Goal: Transaction & Acquisition: Book appointment/travel/reservation

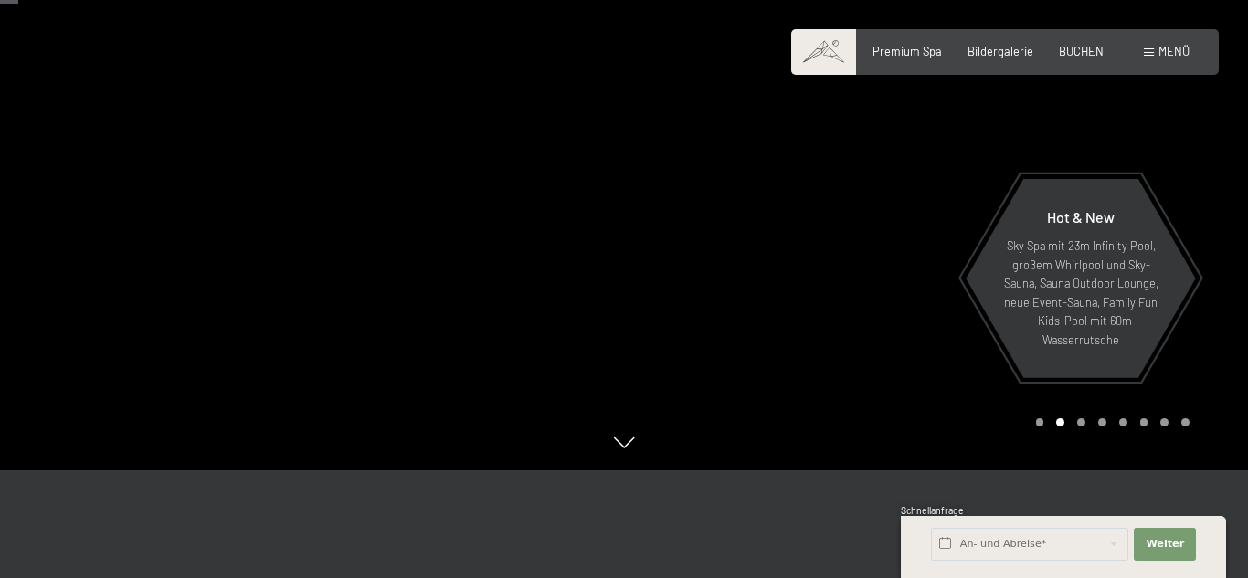
scroll to position [152, 0]
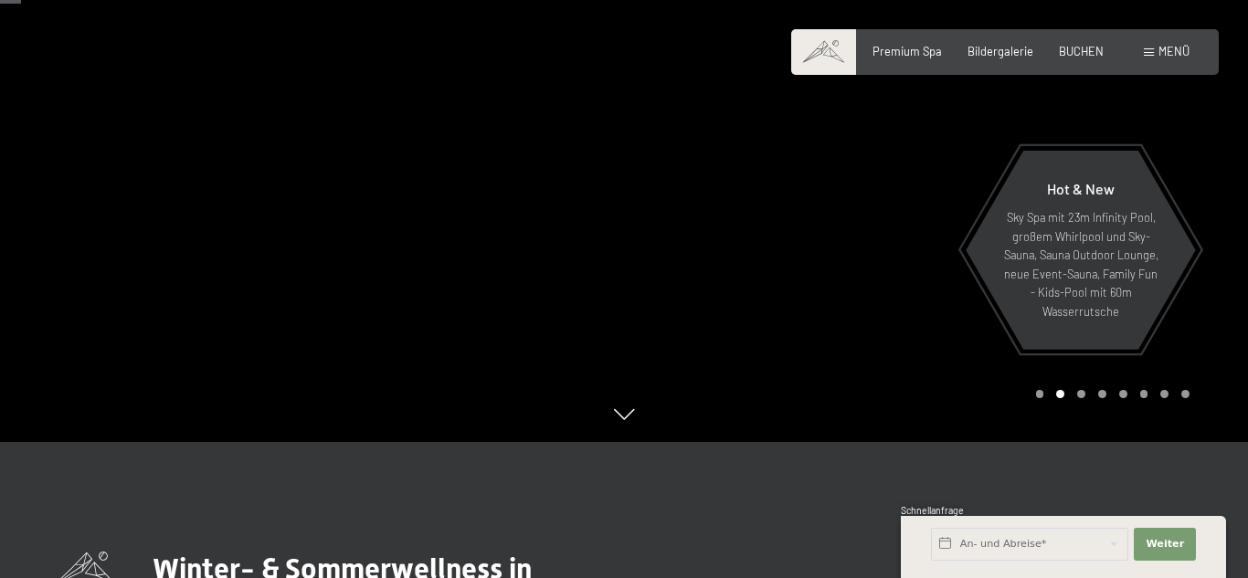
click at [228, 308] on div at bounding box center [312, 145] width 624 height 594
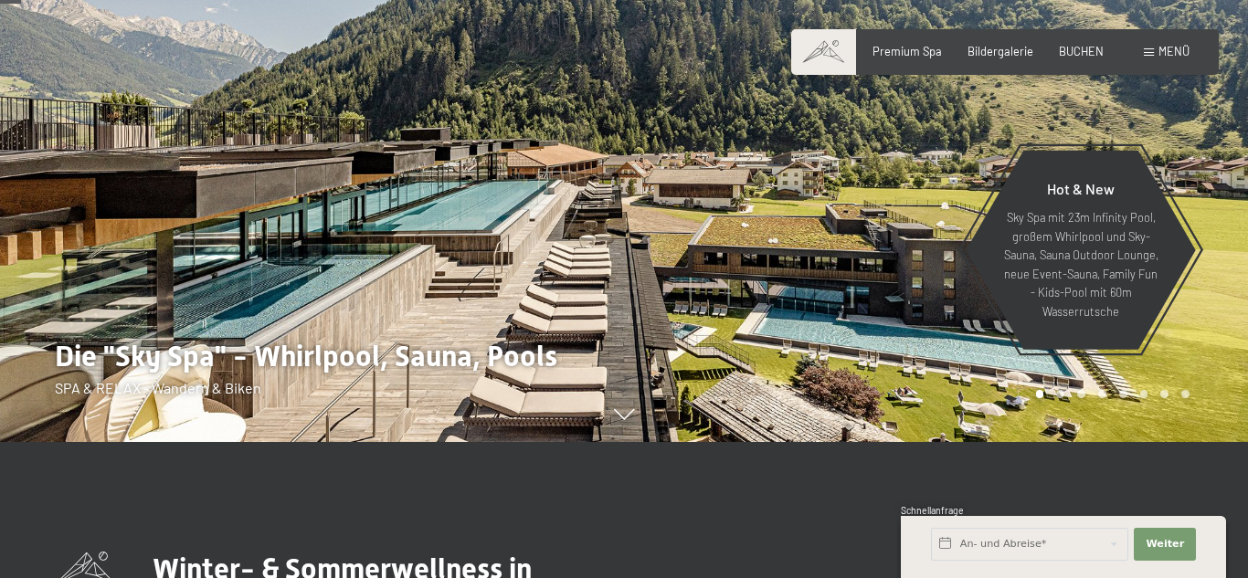
click at [1215, 329] on div at bounding box center [936, 145] width 624 height 594
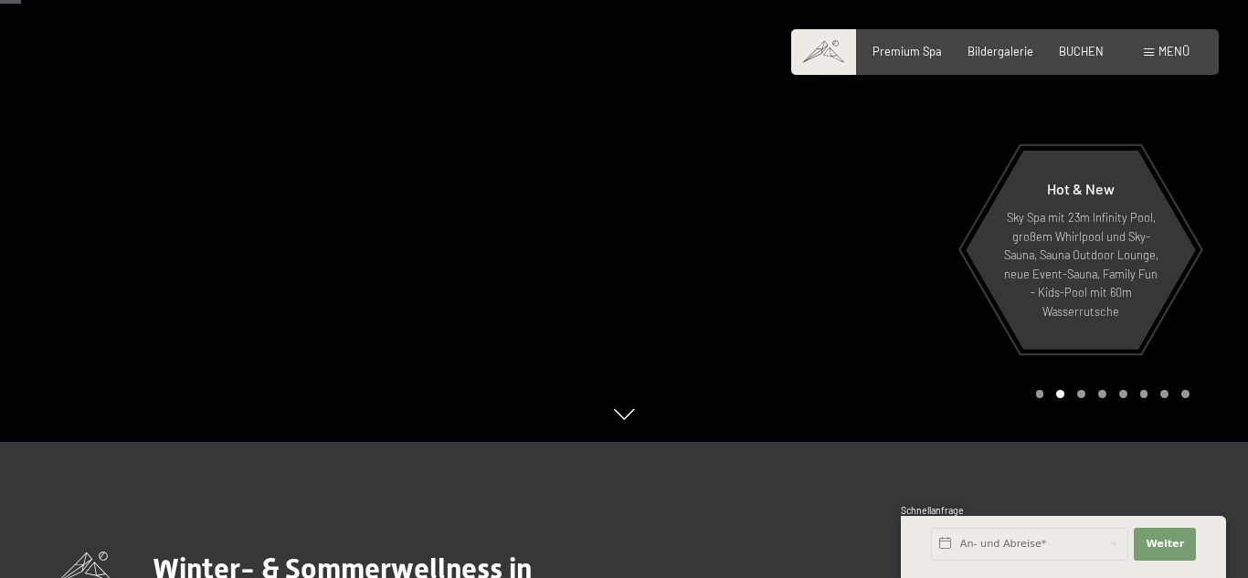
click at [1217, 329] on div at bounding box center [936, 145] width 624 height 594
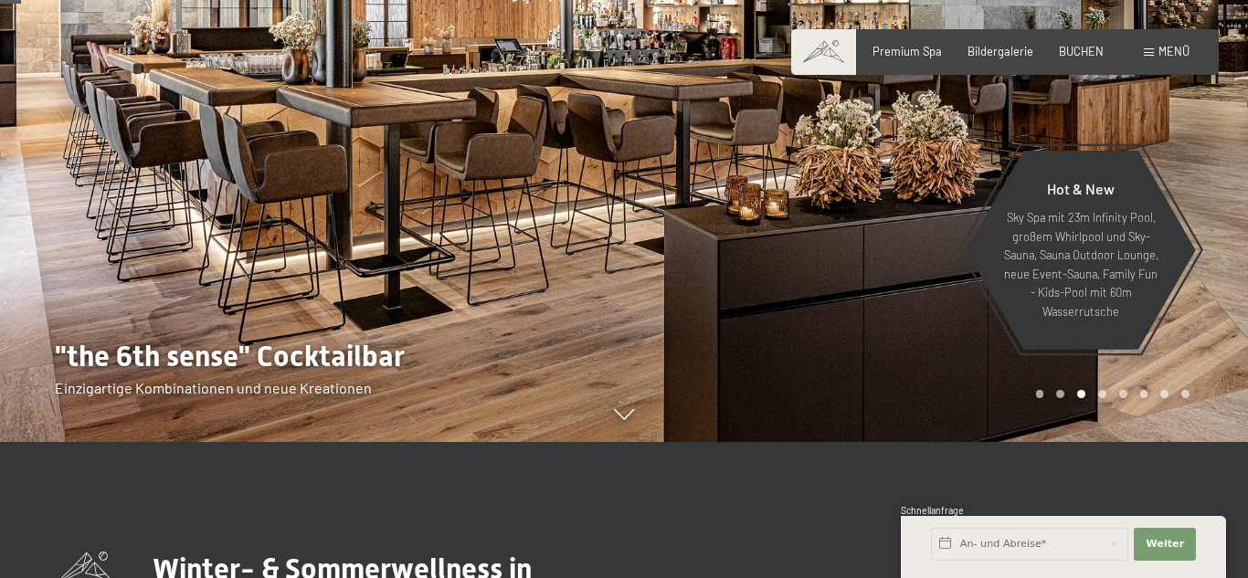
click at [1223, 337] on div at bounding box center [936, 145] width 624 height 594
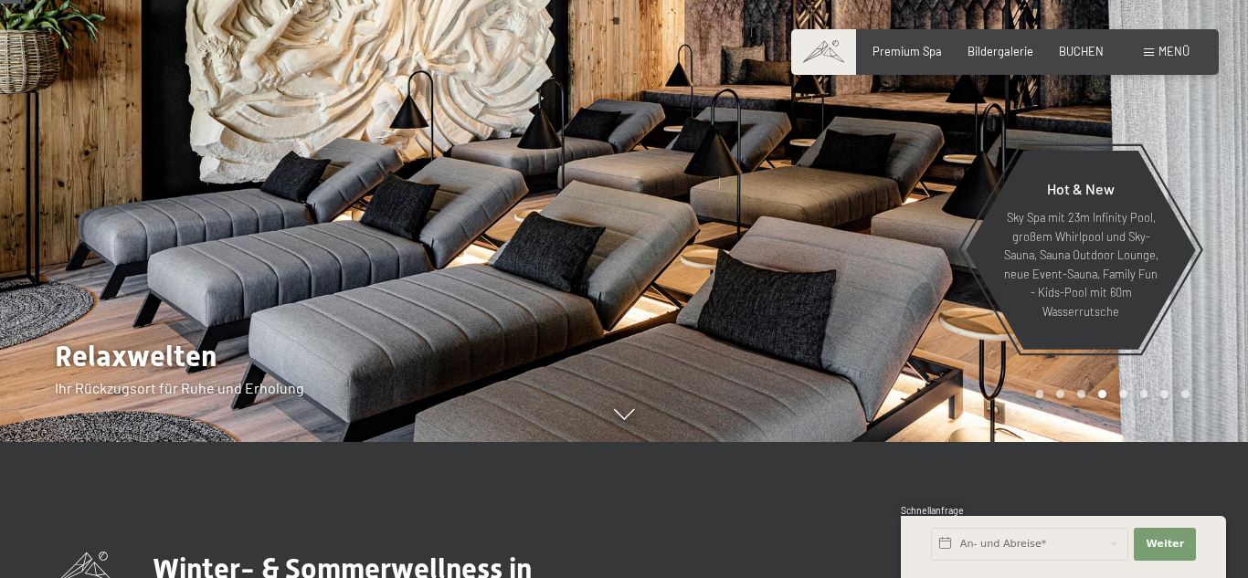
click at [1217, 313] on div at bounding box center [936, 145] width 624 height 594
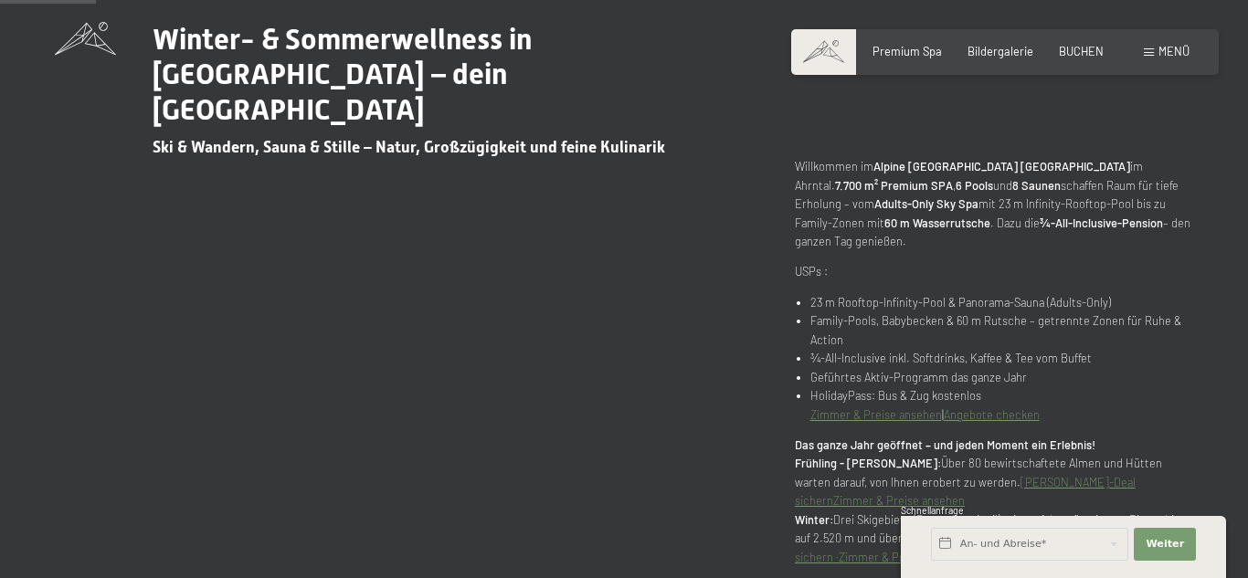
scroll to position [686, 0]
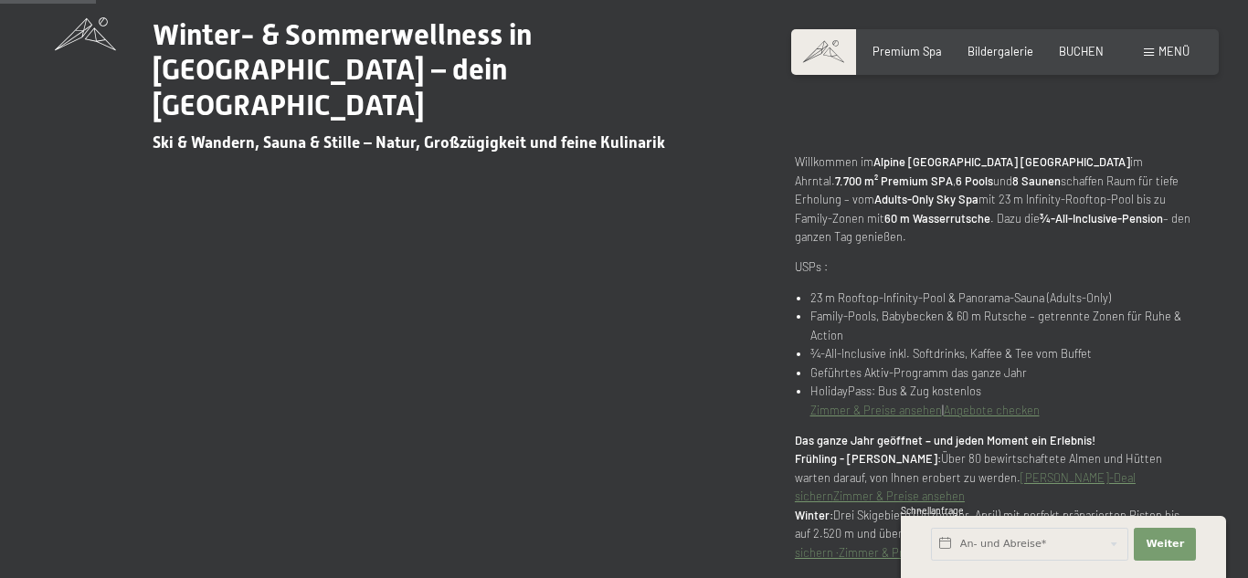
click at [959, 403] on link "Angebote checken" at bounding box center [992, 410] width 96 height 15
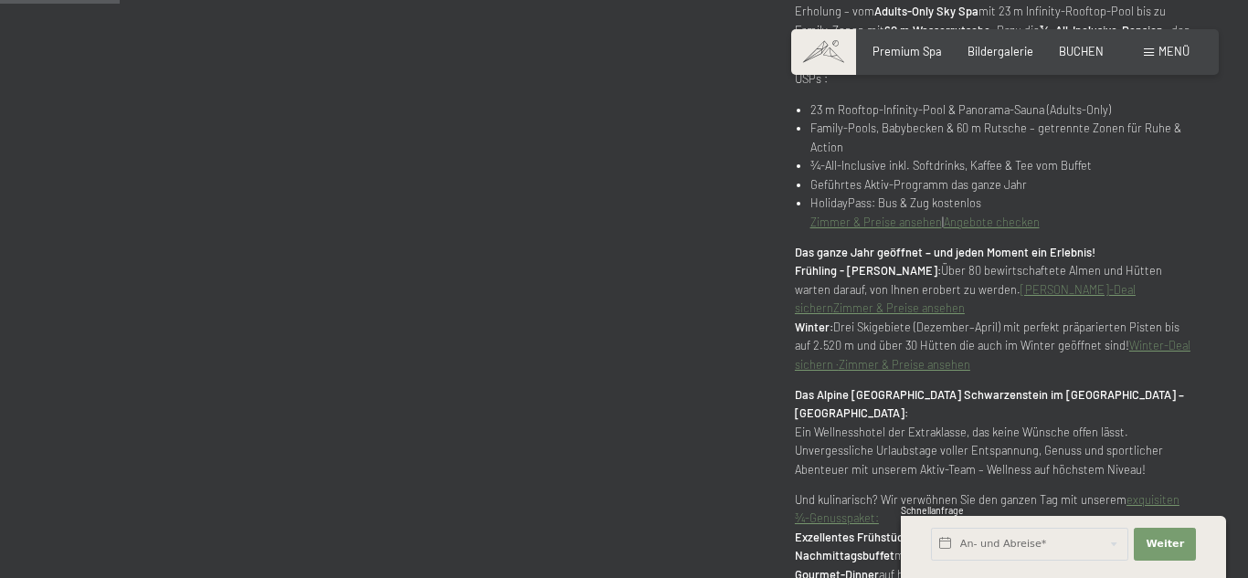
scroll to position [879, 0]
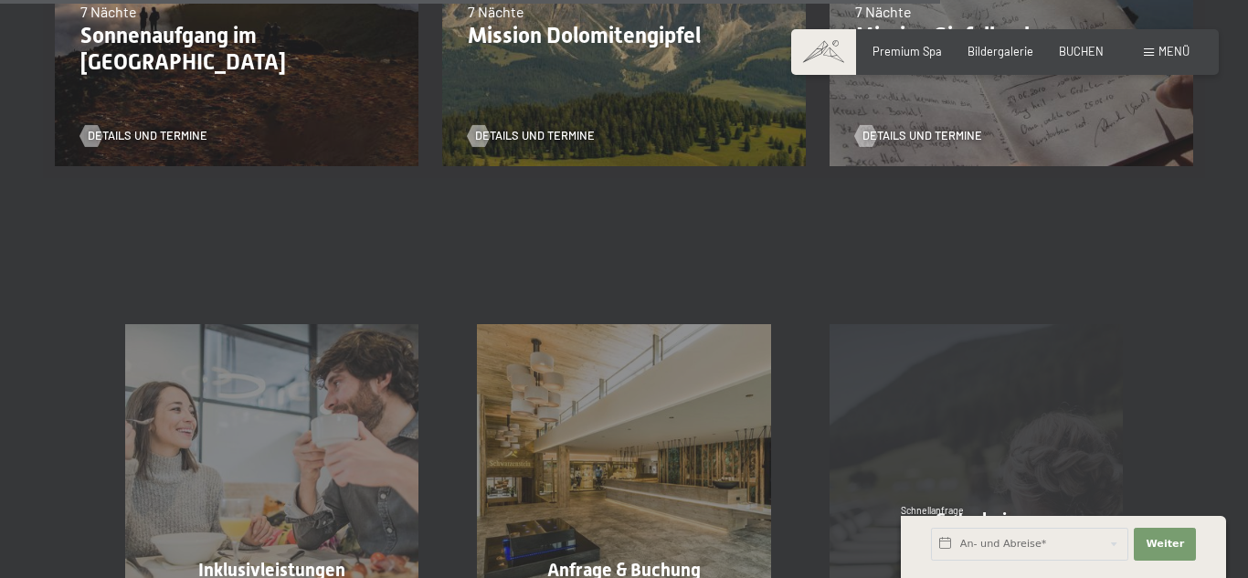
scroll to position [2630, 0]
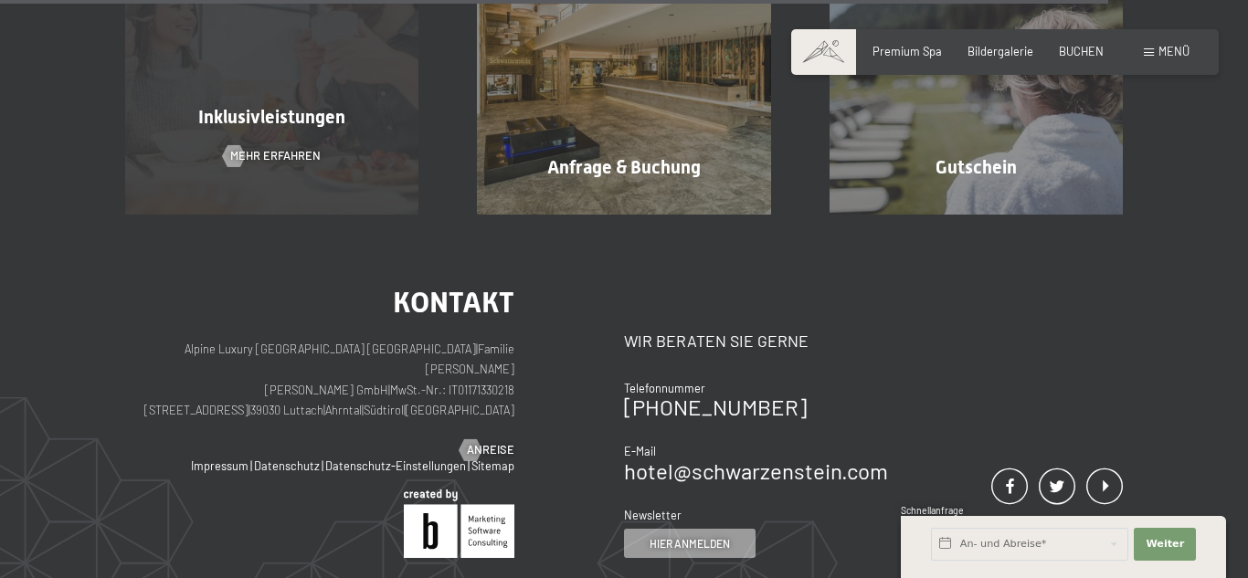
click at [311, 111] on span "Inklusivleistungen" at bounding box center [271, 117] width 147 height 22
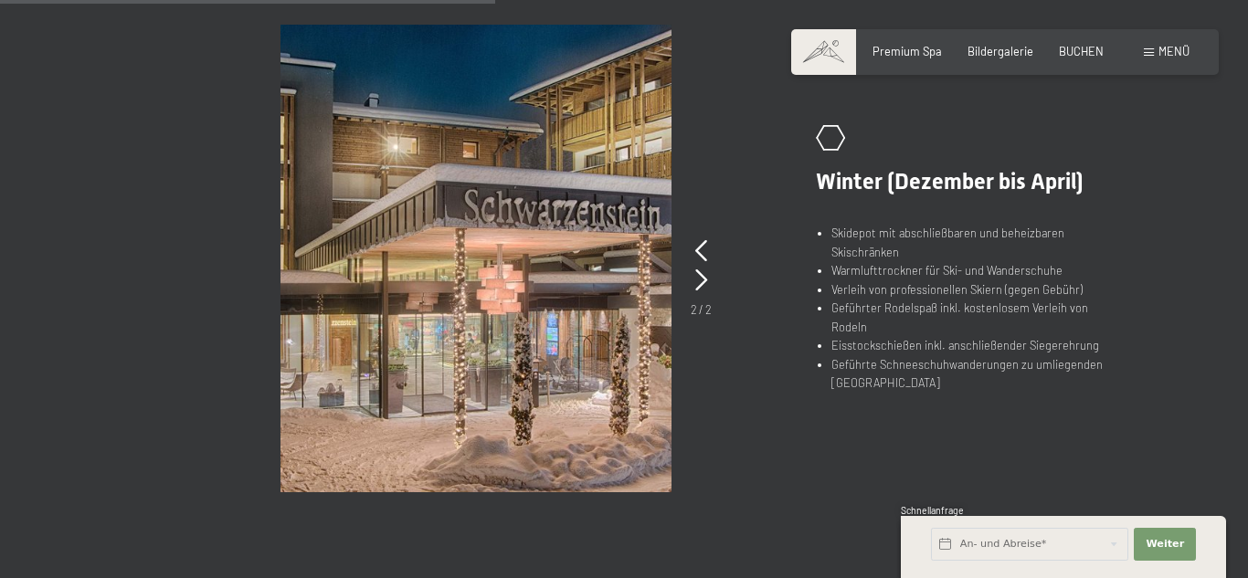
scroll to position [1134, 0]
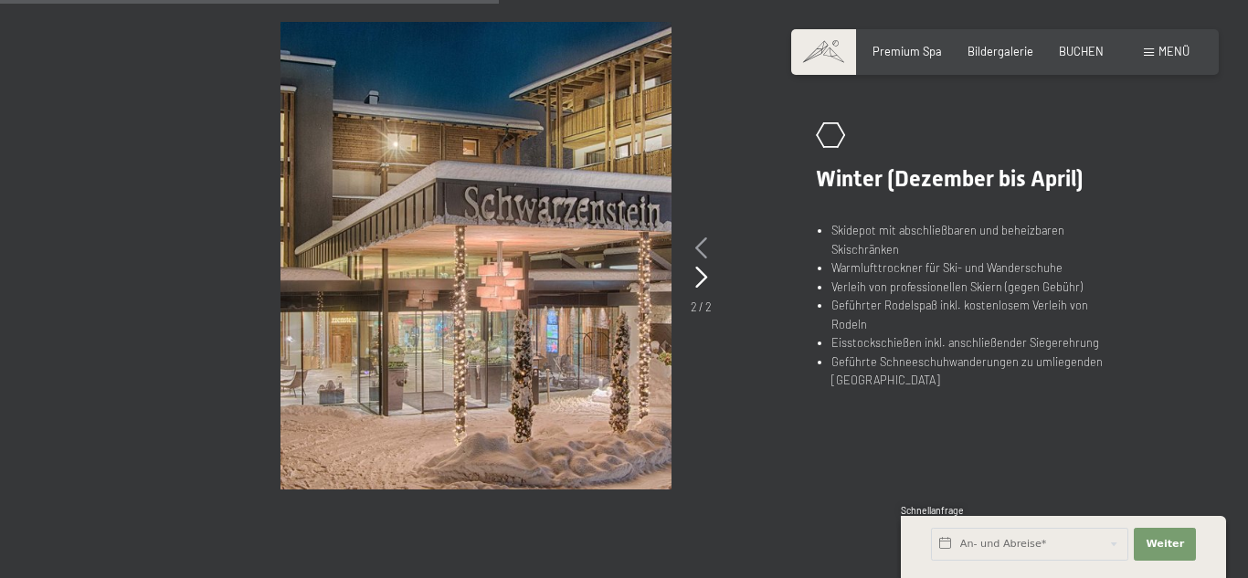
click at [703, 244] on icon at bounding box center [701, 248] width 12 height 22
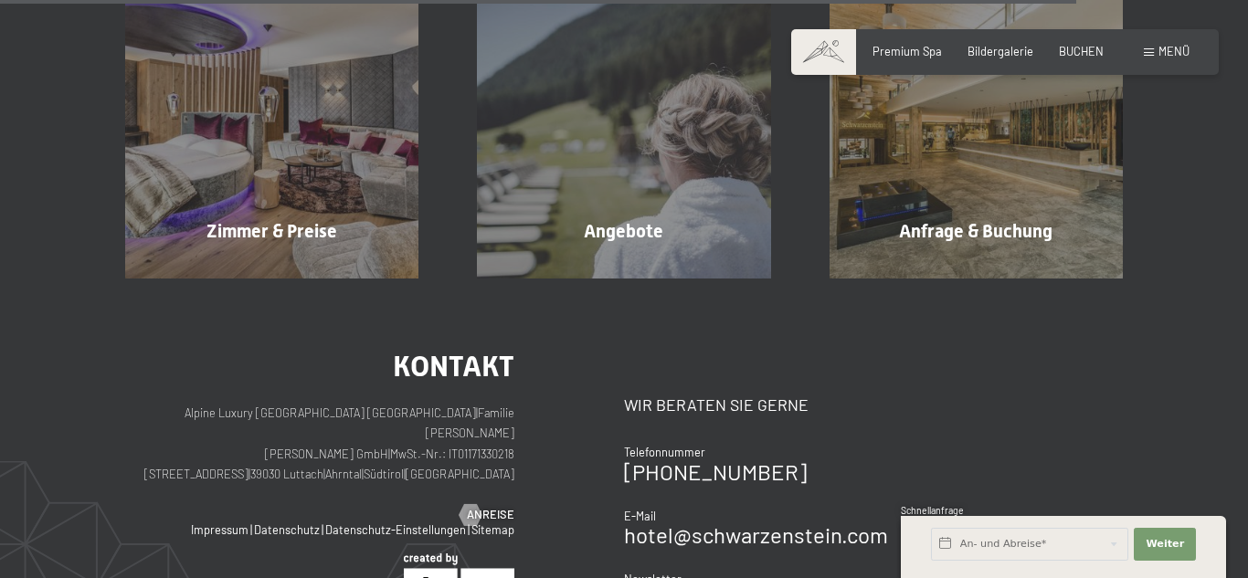
scroll to position [2517, 0]
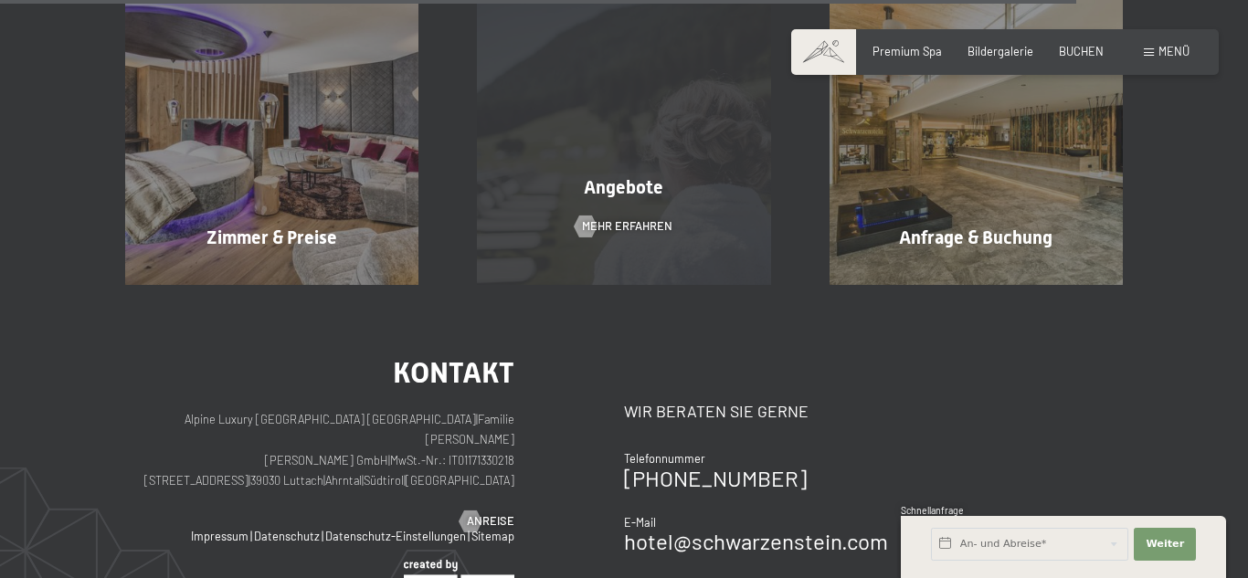
click at [624, 190] on span "Angebote" at bounding box center [623, 187] width 79 height 22
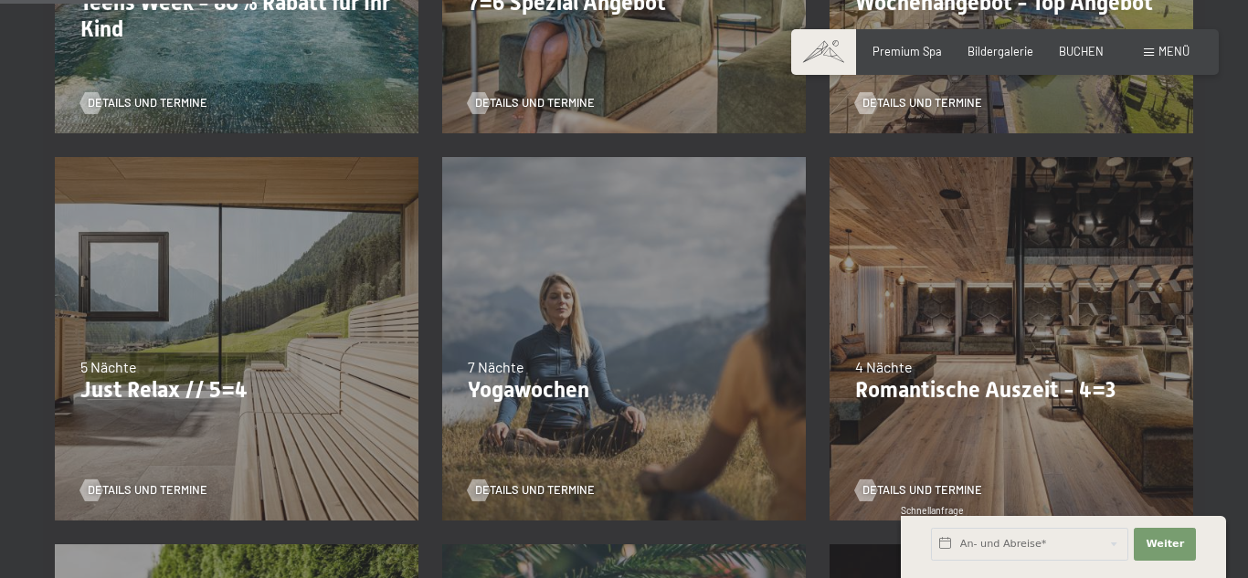
scroll to position [510, 0]
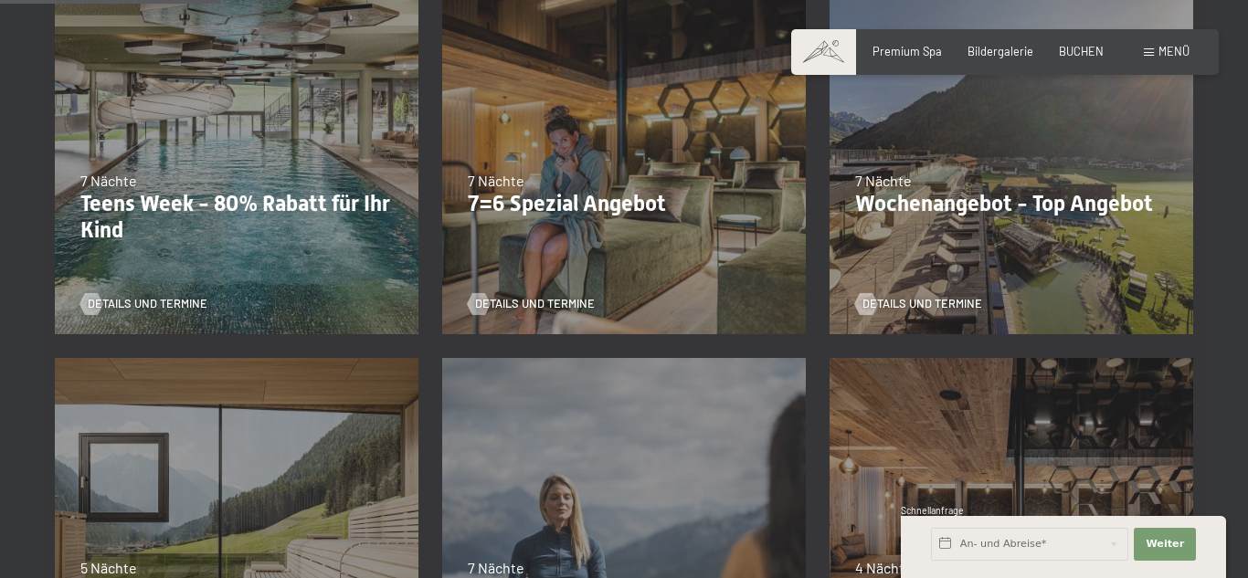
click at [972, 221] on div "05.10.2025–12.04.2026 14.05.2026–01.03.2027 7 Nächte Wochenangebot - Top Angebo…" at bounding box center [1011, 152] width 387 height 387
click at [543, 293] on div "Details und Termine" at bounding box center [618, 293] width 301 height 38
click at [551, 302] on span "Details und Termine" at bounding box center [553, 304] width 120 height 16
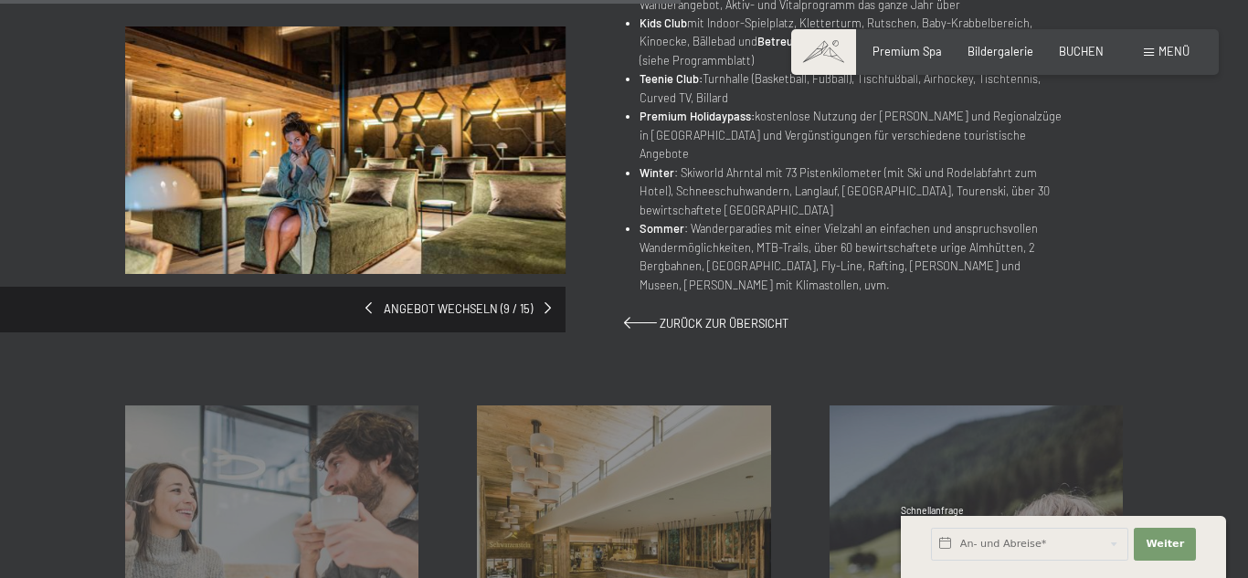
scroll to position [1183, 0]
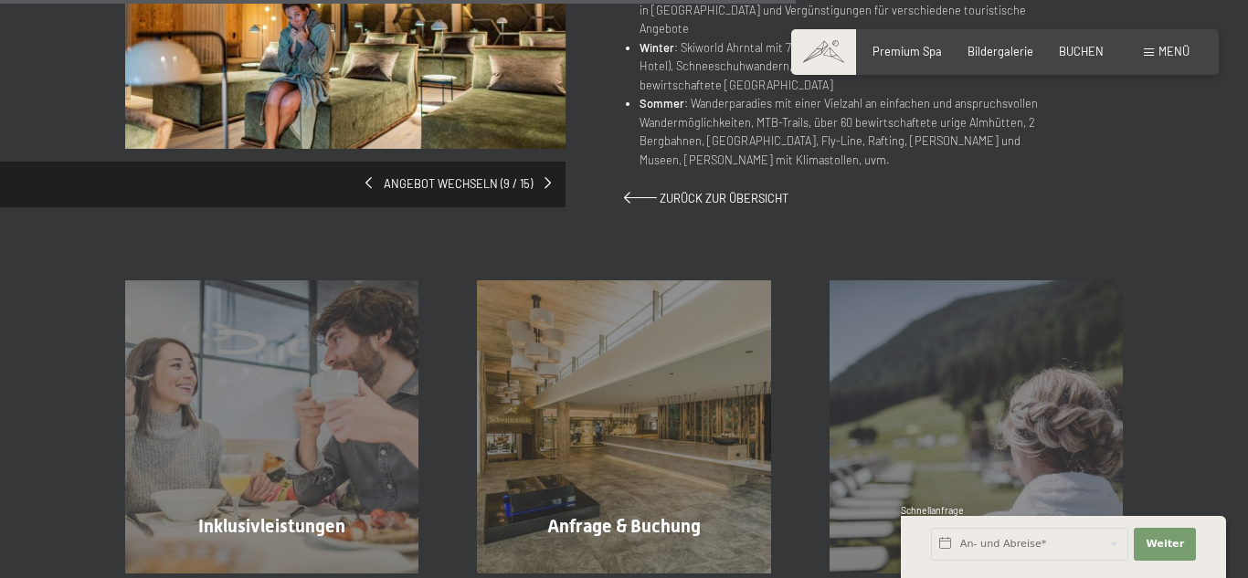
click at [475, 170] on div "Angebot wechseln (9 / 15)" at bounding box center [374, 54] width 499 height 306
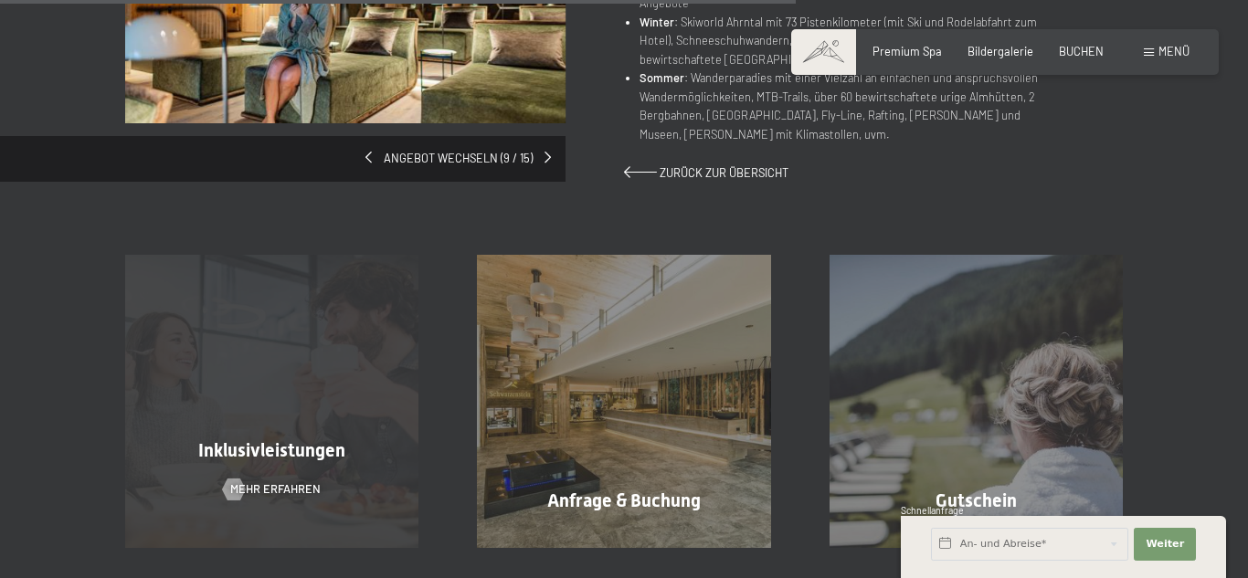
scroll to position [1314, 0]
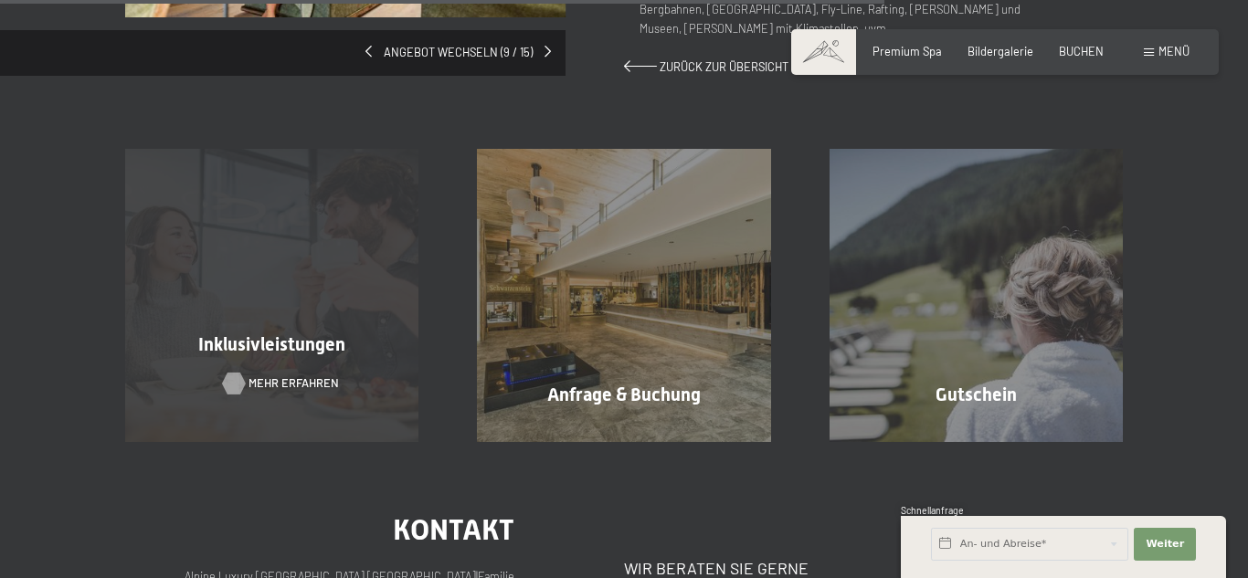
click at [265, 375] on span "Mehr erfahren" at bounding box center [293, 383] width 90 height 16
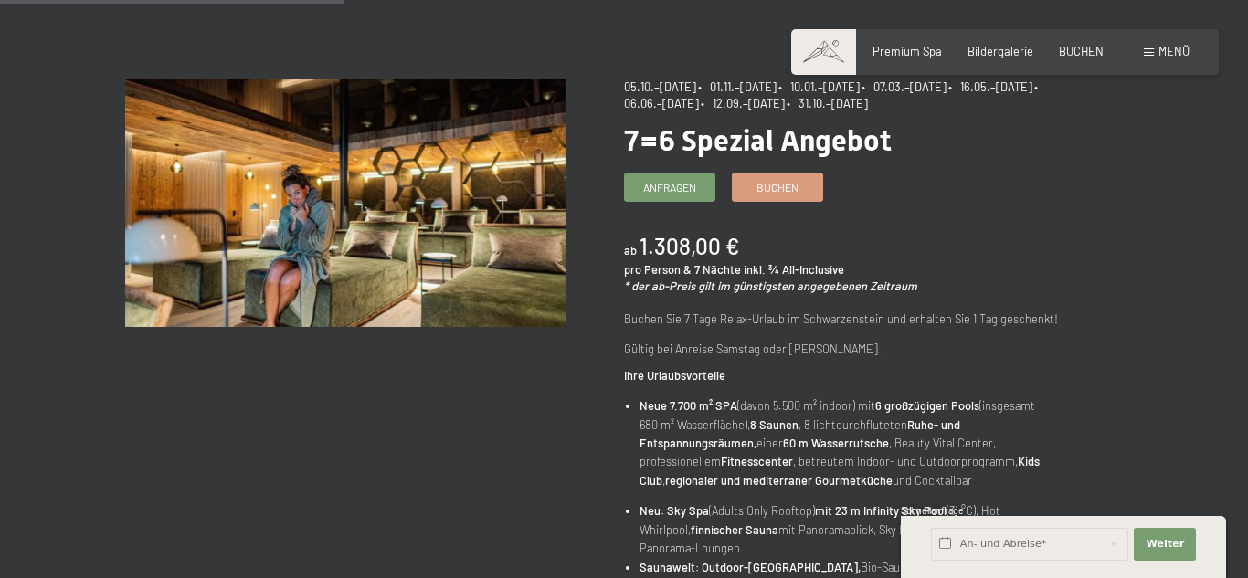
scroll to position [0, 0]
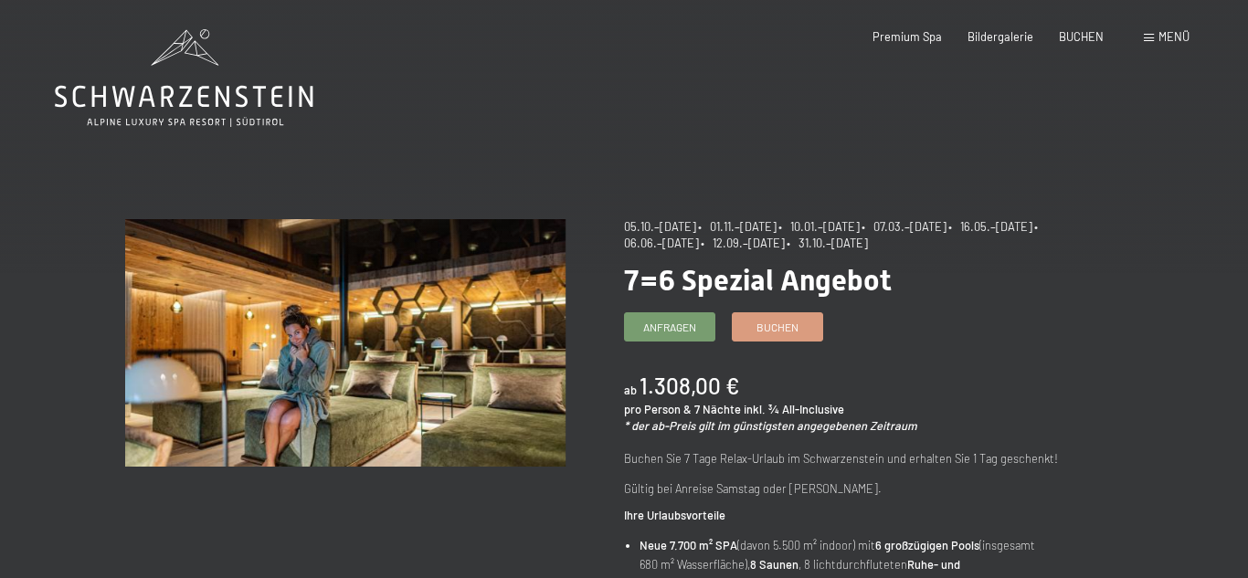
click at [1166, 37] on span "Menü" at bounding box center [1173, 36] width 31 height 15
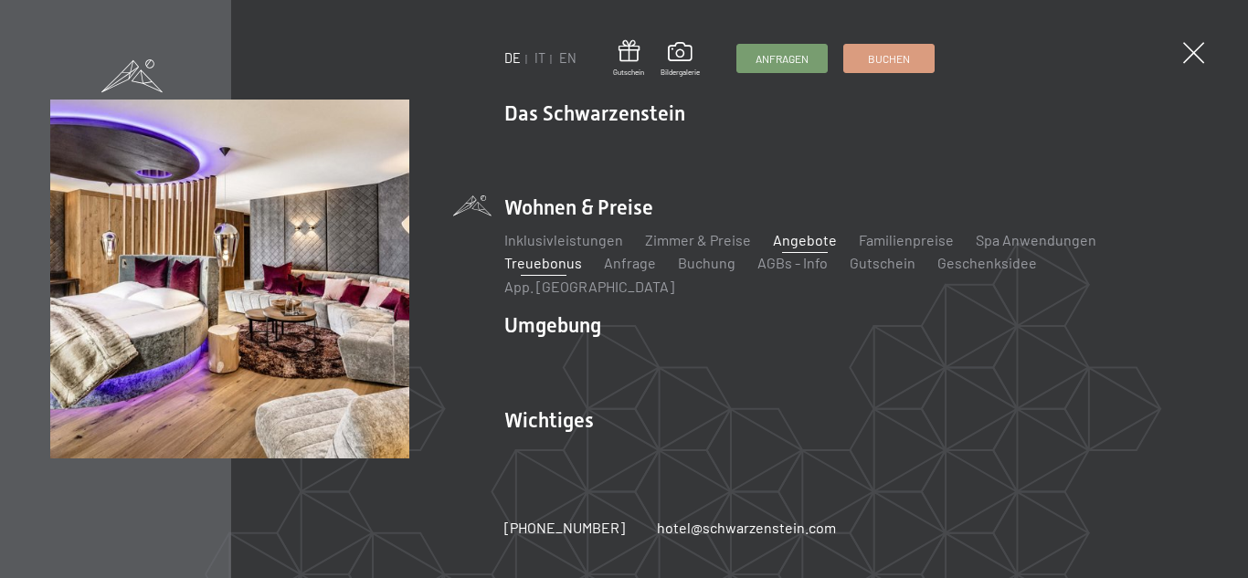
click at [535, 271] on link "Treuebonus" at bounding box center [543, 262] width 78 height 17
click at [707, 248] on link "Zimmer & Preise" at bounding box center [698, 239] width 106 height 17
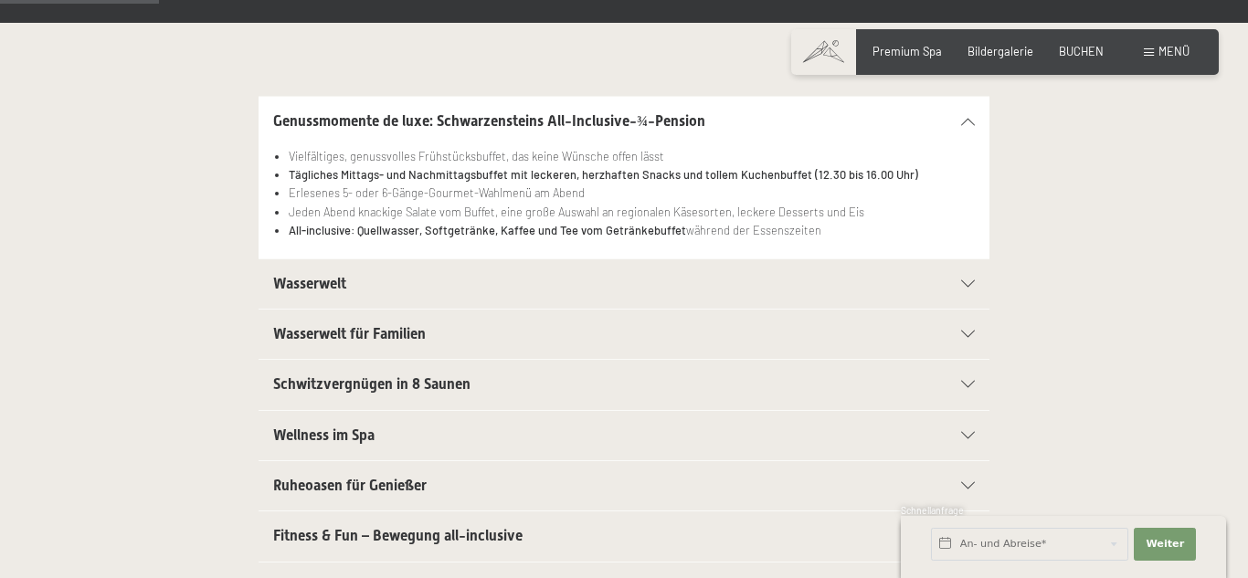
scroll to position [362, 0]
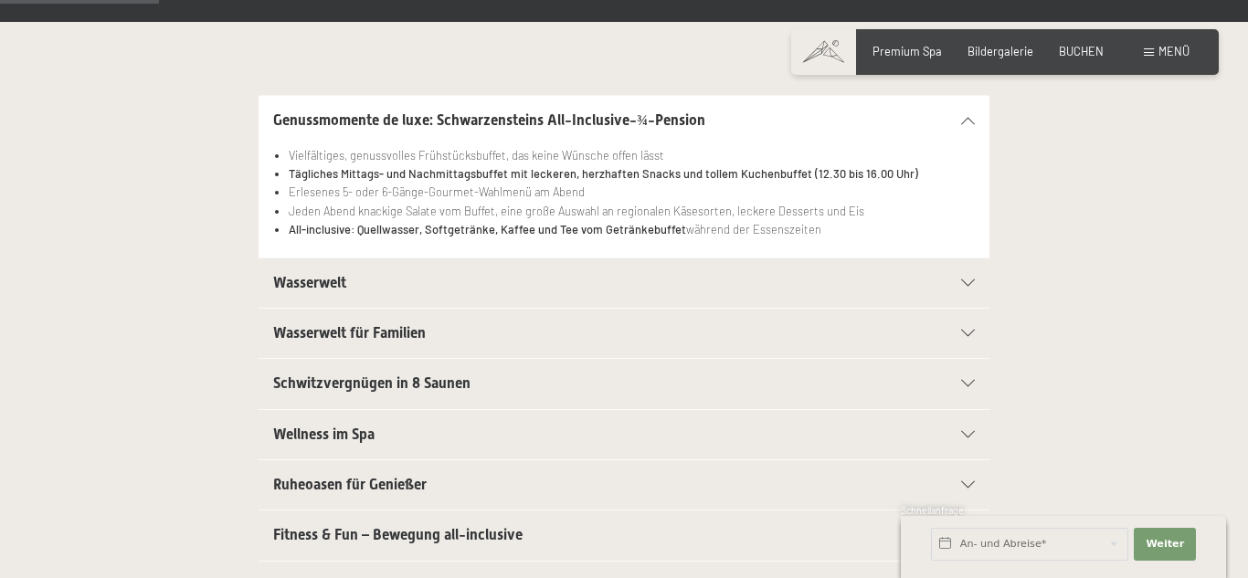
click at [338, 296] on div "Wasserwelt" at bounding box center [624, 283] width 702 height 49
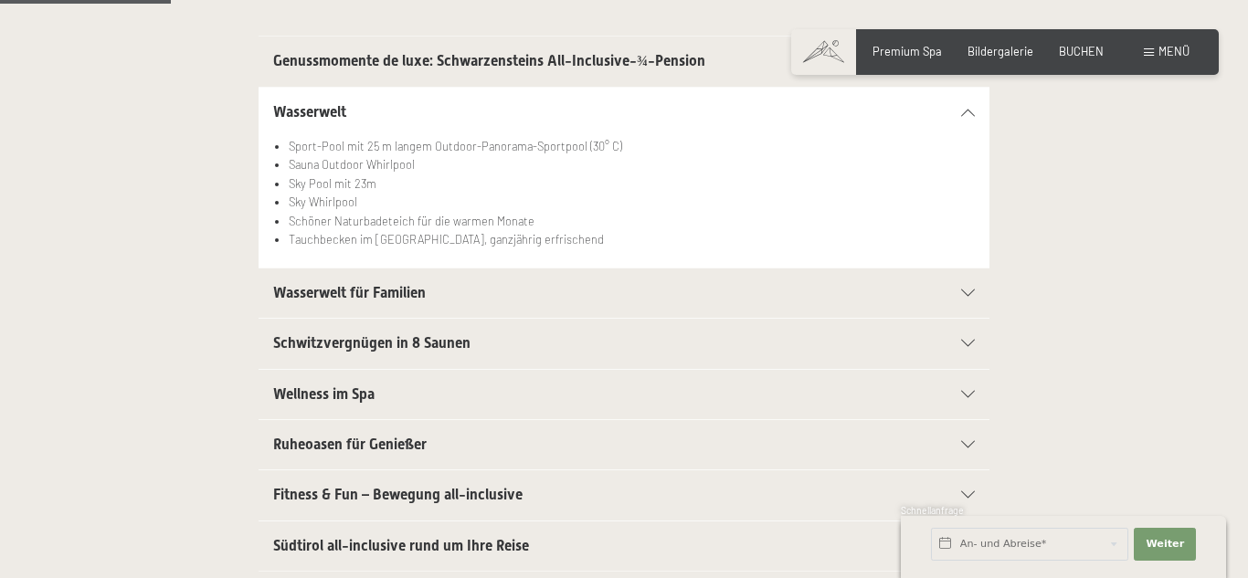
scroll to position [443, 0]
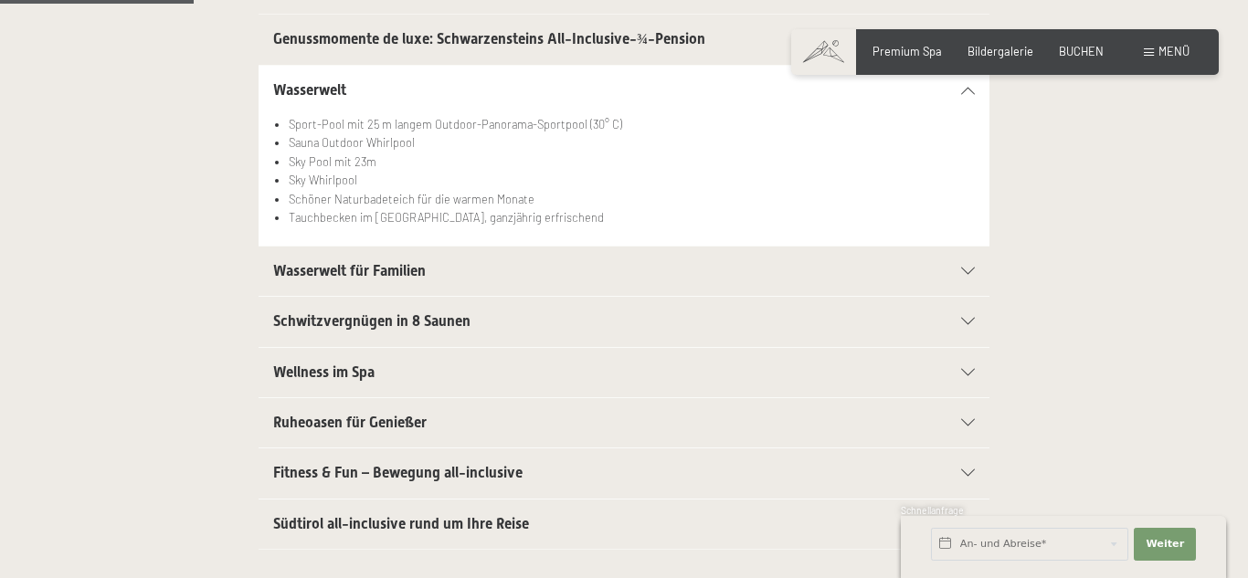
click at [450, 370] on h2 "Wellness im Spa" at bounding box center [588, 373] width 631 height 20
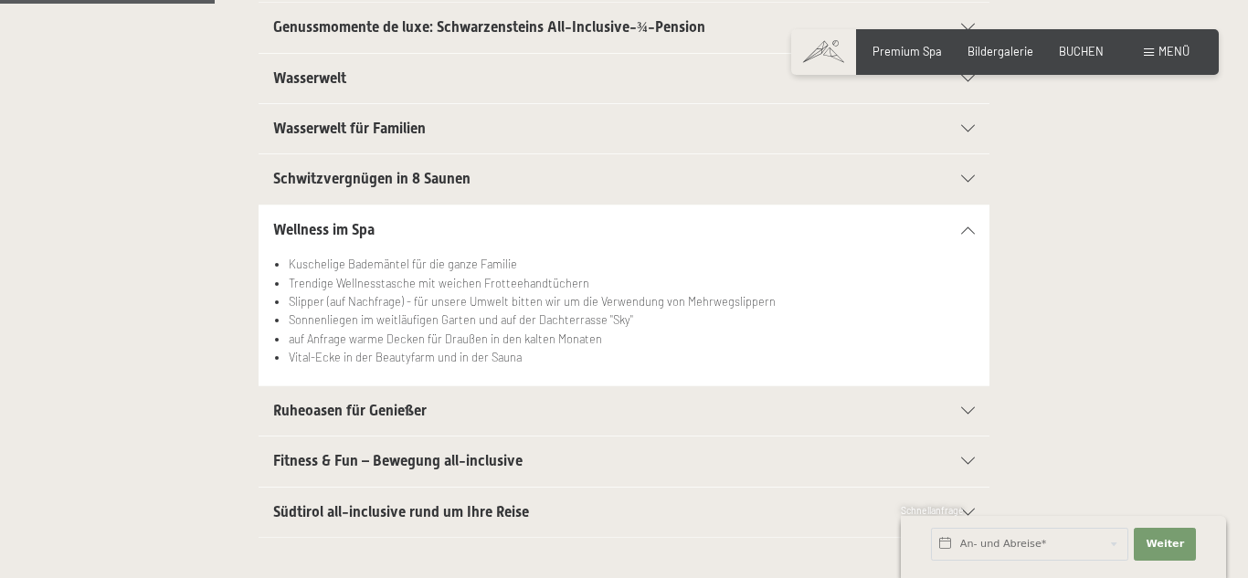
scroll to position [509, 0]
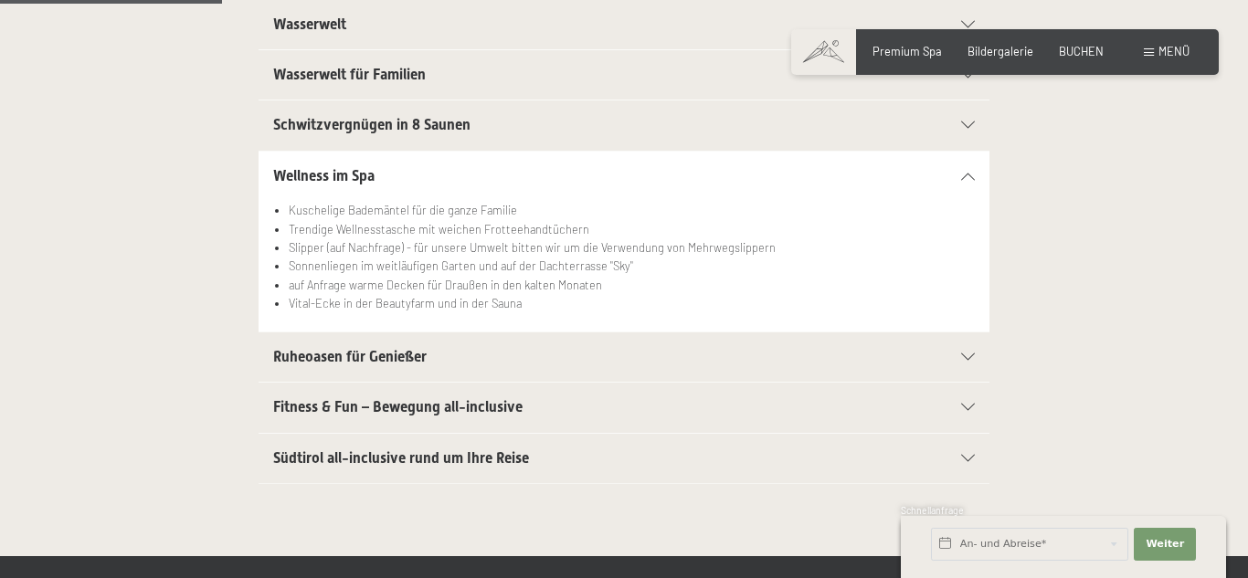
click at [512, 459] on span "Südtirol all-inclusive rund um Ihre Reise" at bounding box center [401, 457] width 256 height 17
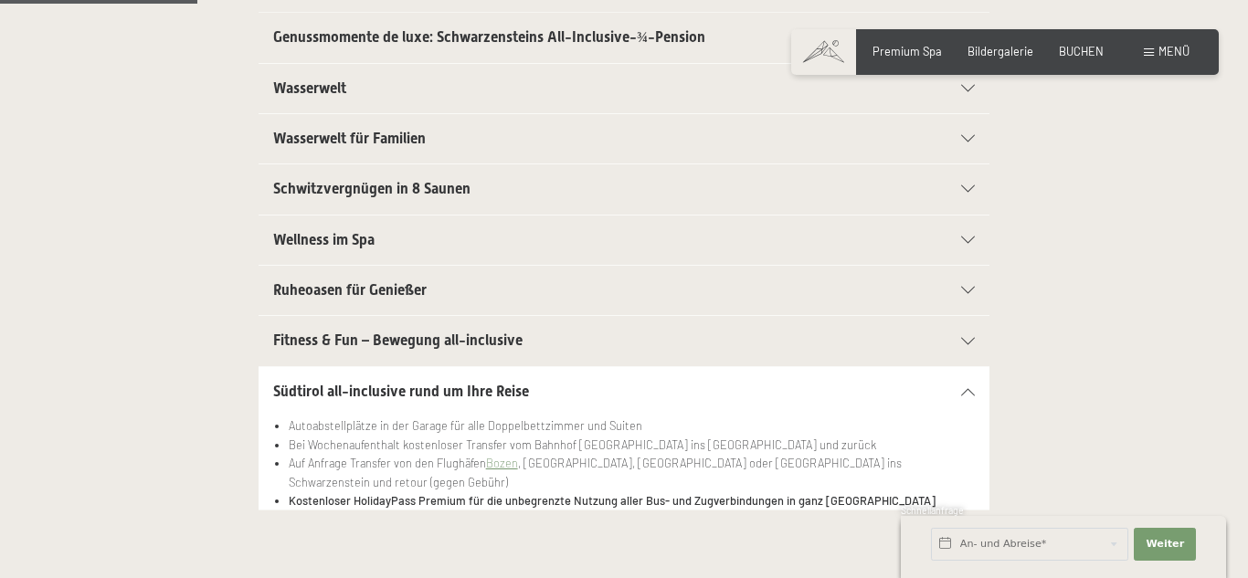
scroll to position [248, 0]
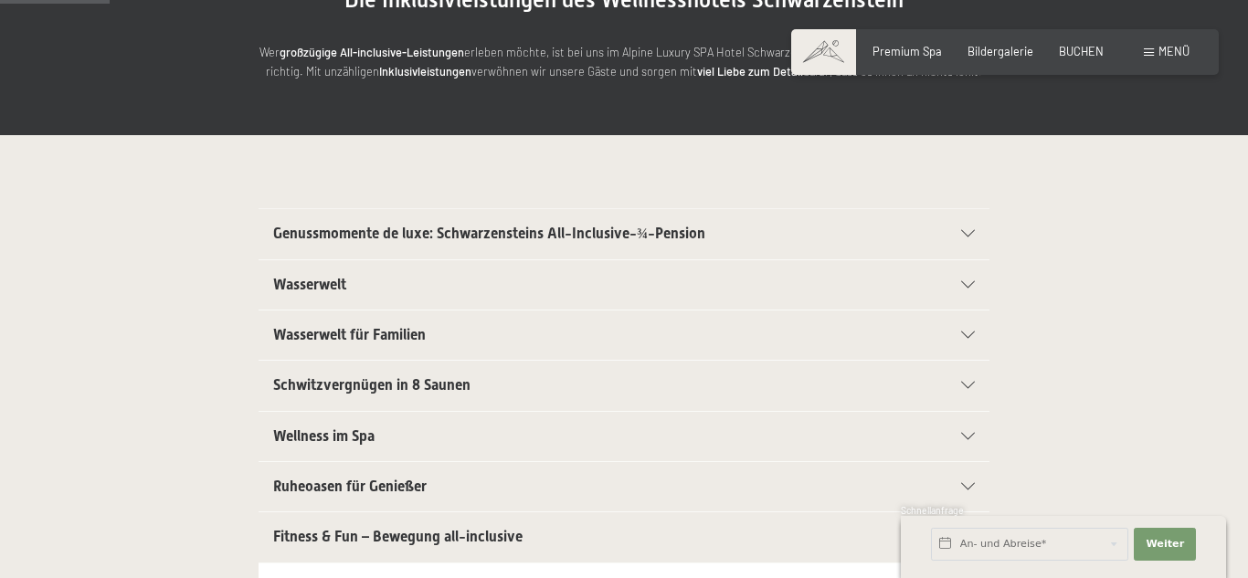
click at [438, 337] on label "Einwilligung Marketing*" at bounding box center [518, 341] width 160 height 18
click at [438, 337] on input "Einwilligung Marketing*" at bounding box center [428, 341] width 18 height 18
checkbox input "false"
click at [955, 338] on div at bounding box center [959, 335] width 32 height 7
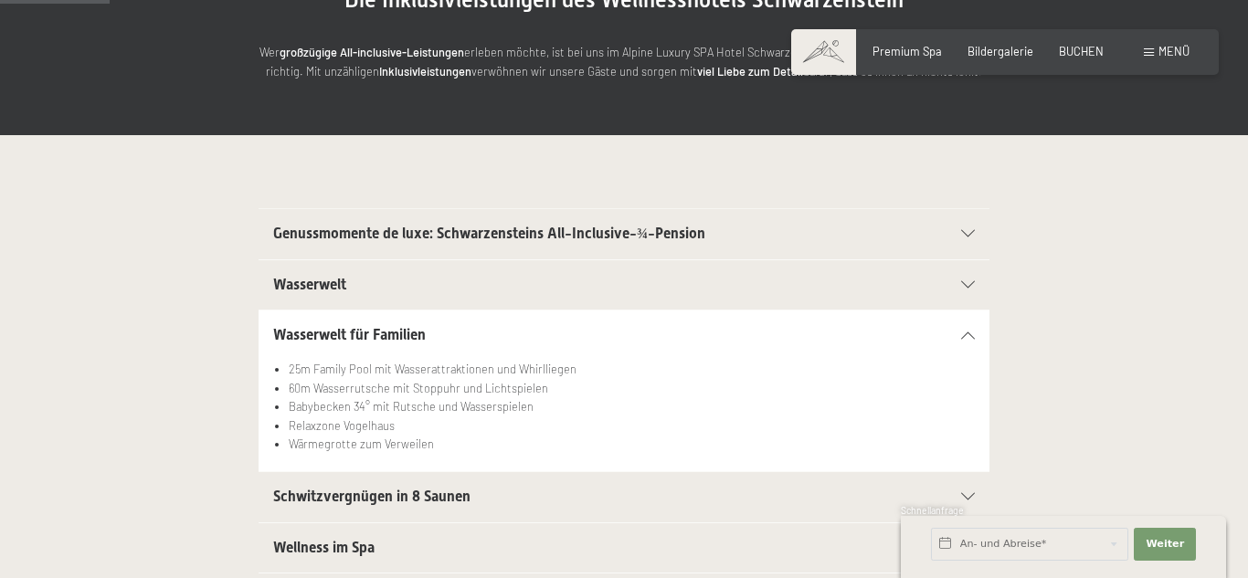
click at [416, 295] on div "Wasserwelt" at bounding box center [624, 284] width 702 height 49
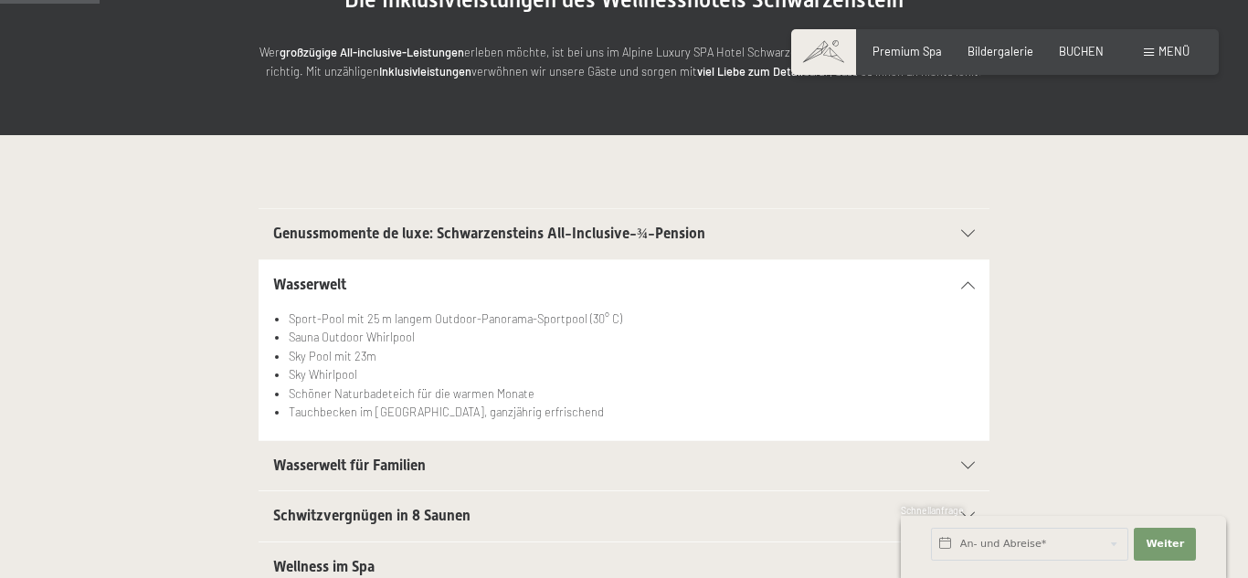
scroll to position [0, 0]
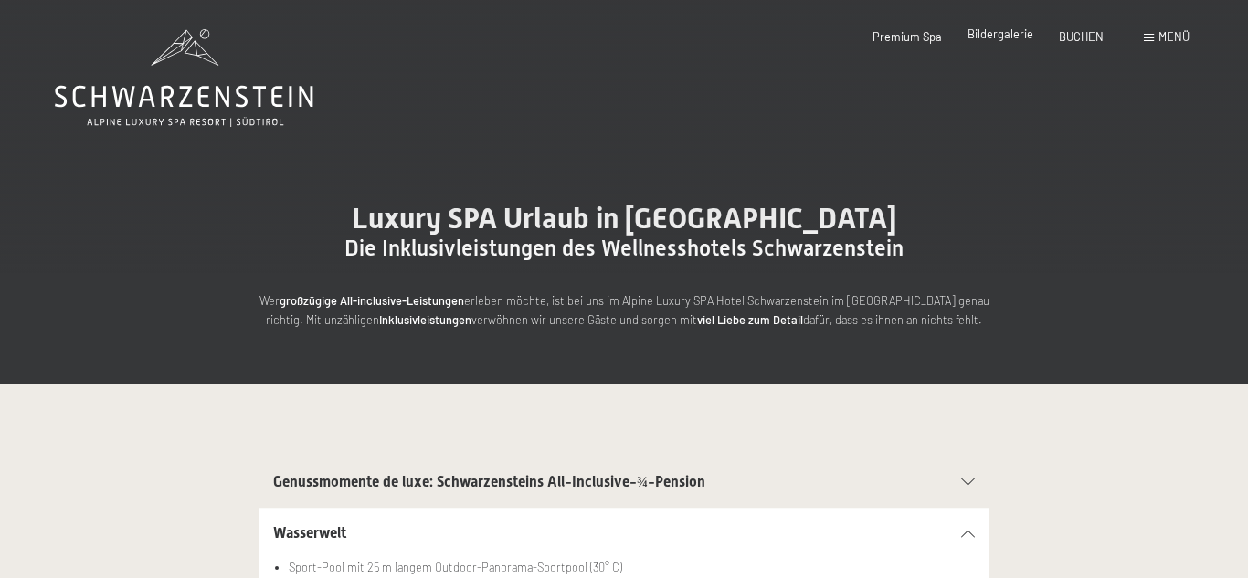
click at [1018, 41] on div "Bildergalerie" at bounding box center [1000, 34] width 66 height 16
click at [891, 38] on span "Premium Spa" at bounding box center [906, 33] width 69 height 15
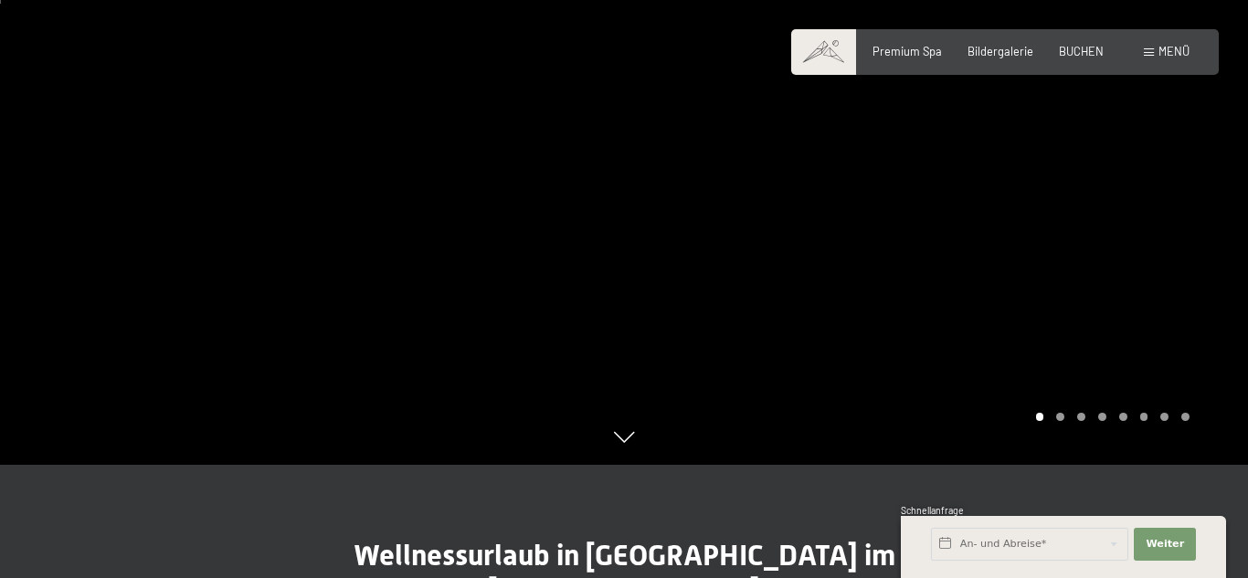
scroll to position [130, 0]
click at [1205, 300] on div at bounding box center [936, 167] width 624 height 594
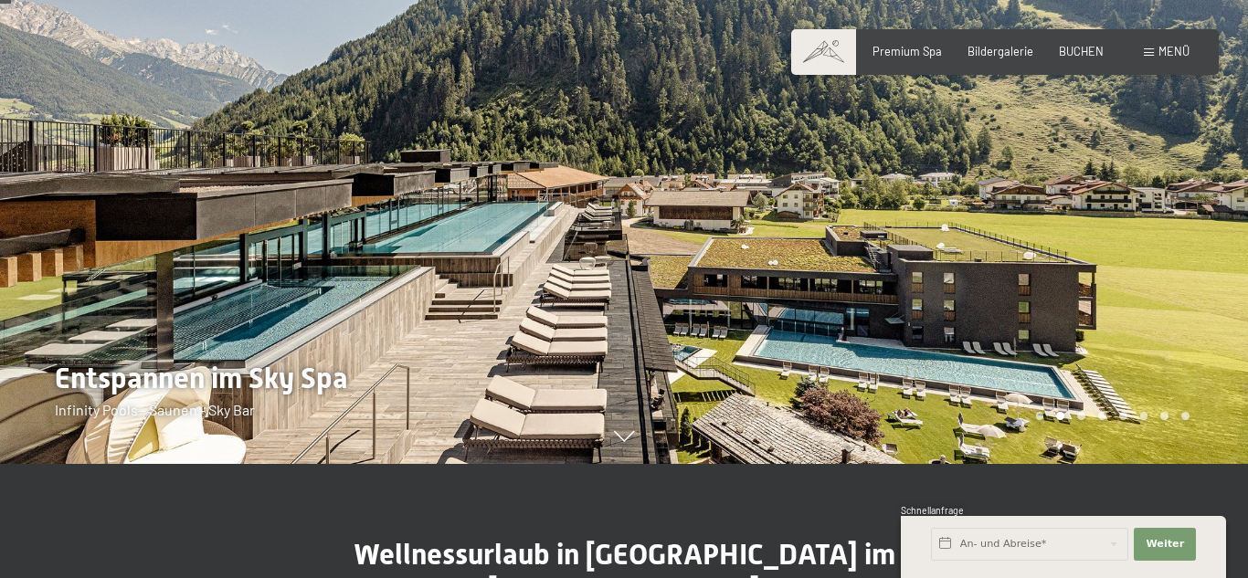
click at [1205, 299] on div at bounding box center [936, 167] width 624 height 594
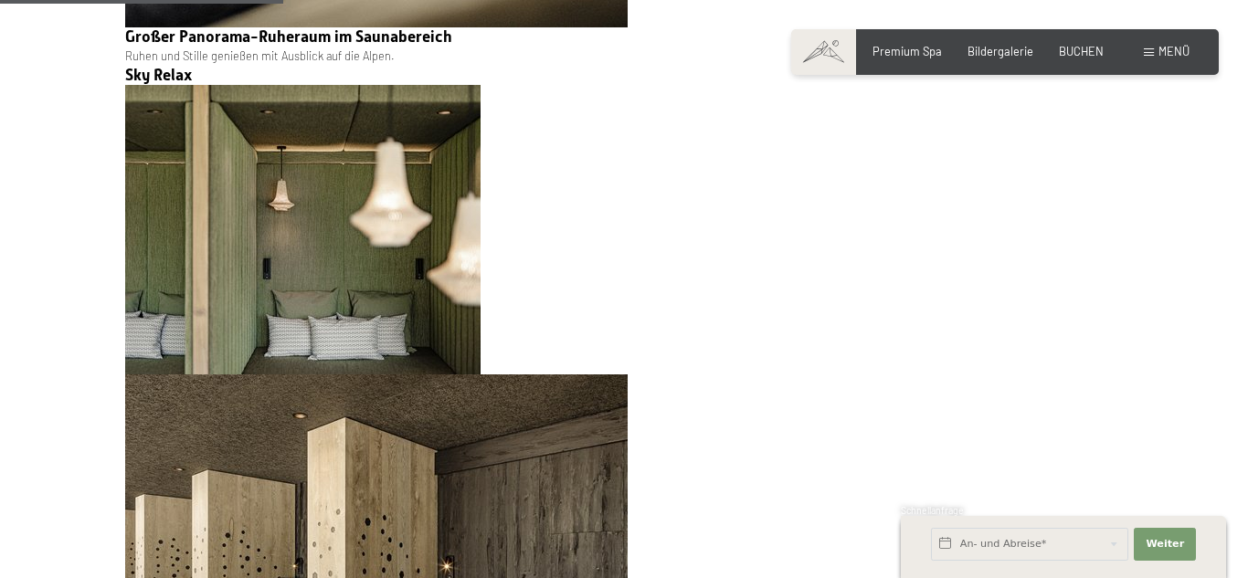
scroll to position [3183, 0]
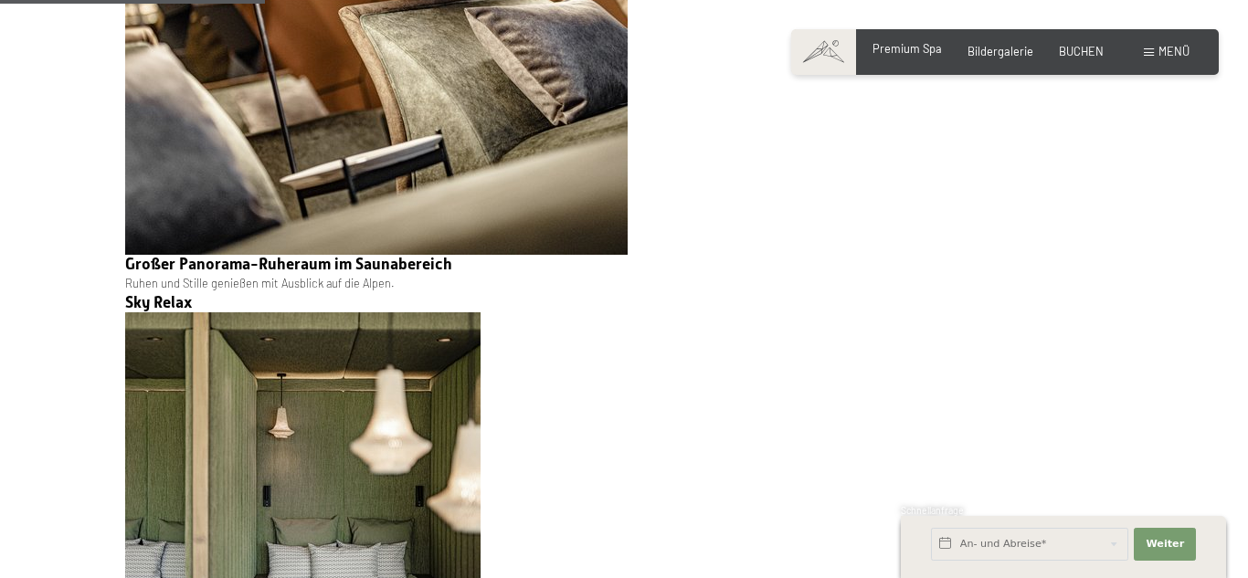
click at [913, 53] on span "Premium Spa" at bounding box center [906, 48] width 69 height 15
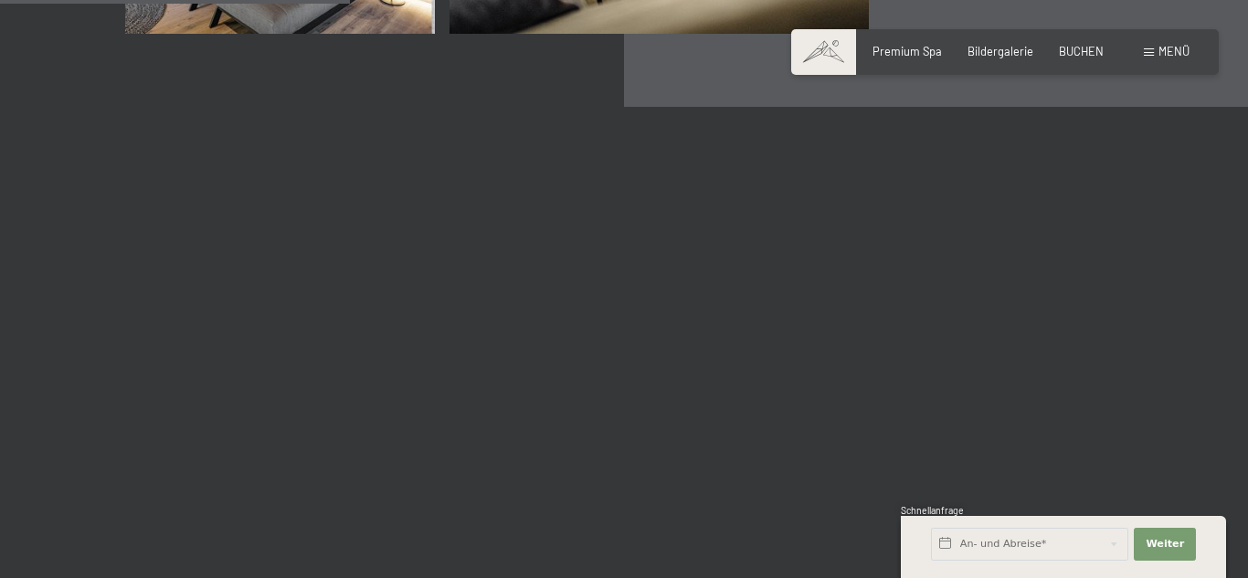
scroll to position [2906, 0]
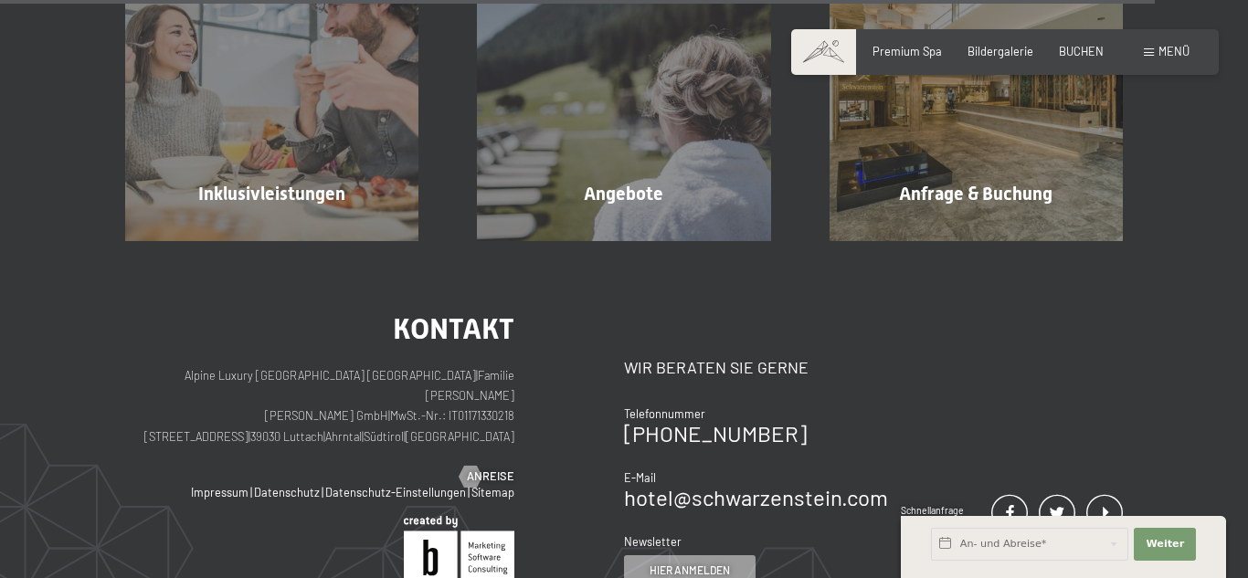
scroll to position [4764, 0]
